Goal: Information Seeking & Learning: Learn about a topic

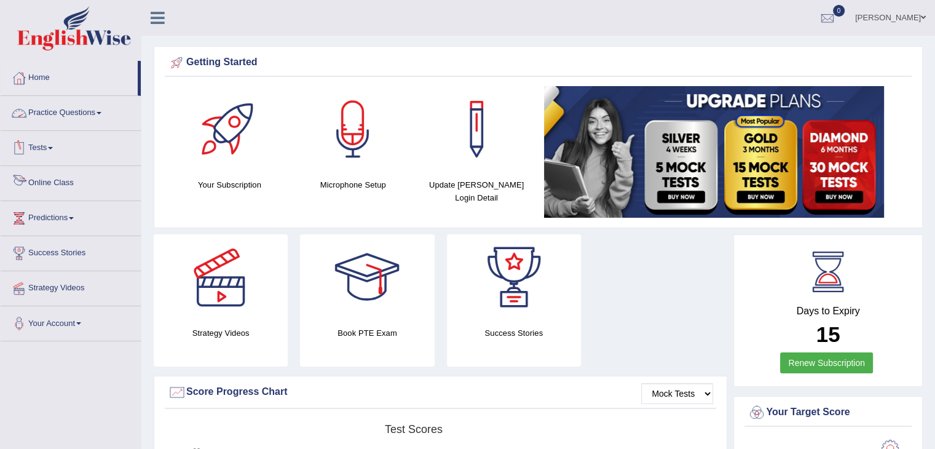
click at [73, 186] on link "Online Class" at bounding box center [71, 181] width 140 height 31
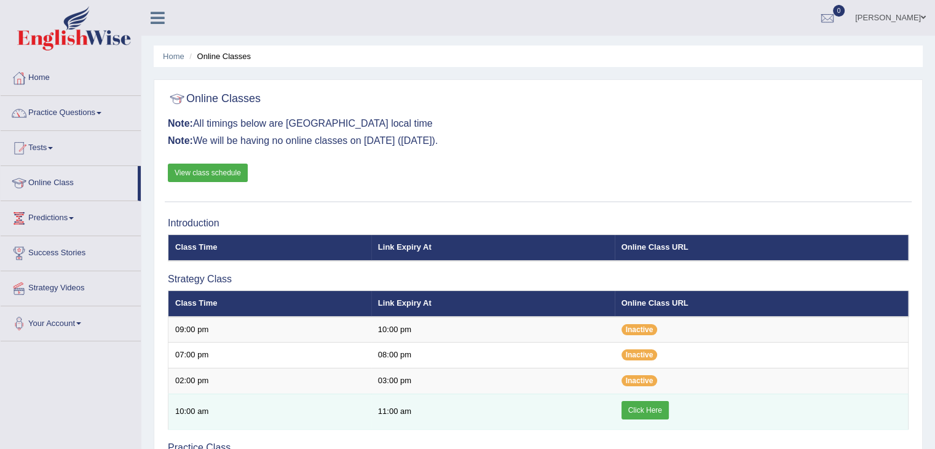
click at [651, 395] on td "Click Here" at bounding box center [762, 411] width 294 height 36
click at [647, 416] on link "Click Here" at bounding box center [644, 410] width 47 height 18
